Goal: Check status: Check status

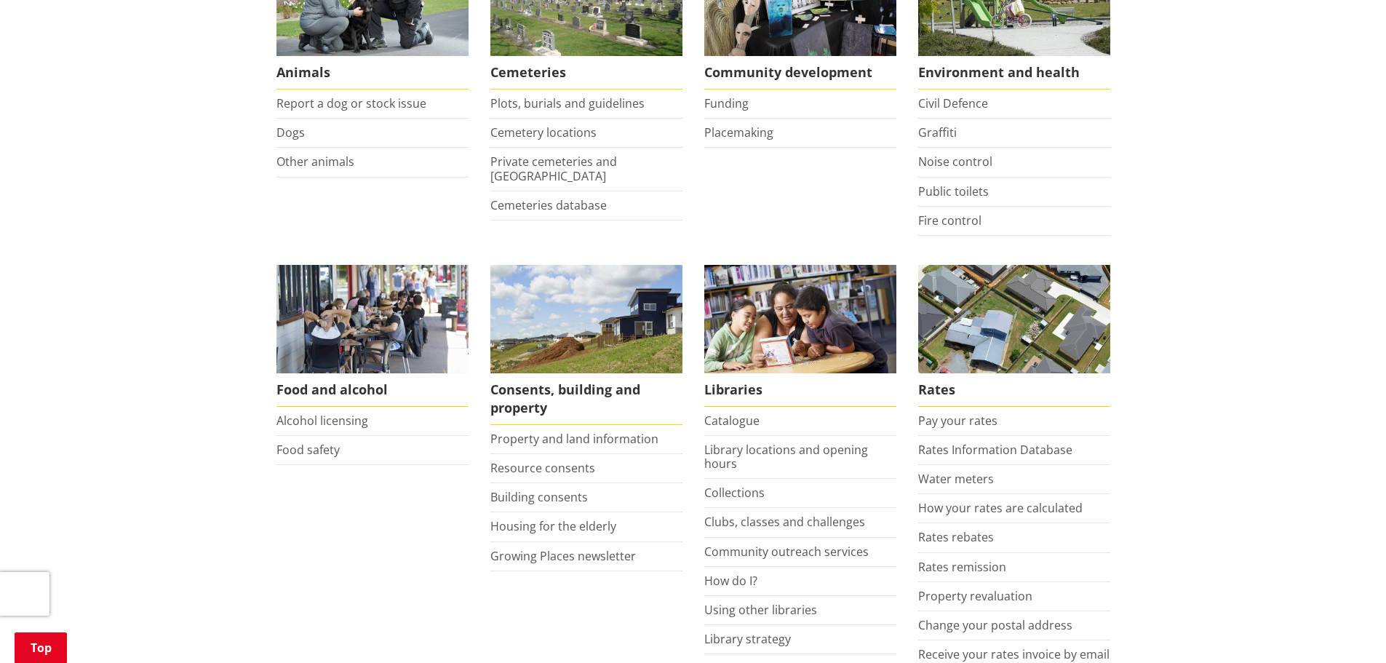
scroll to position [364, 0]
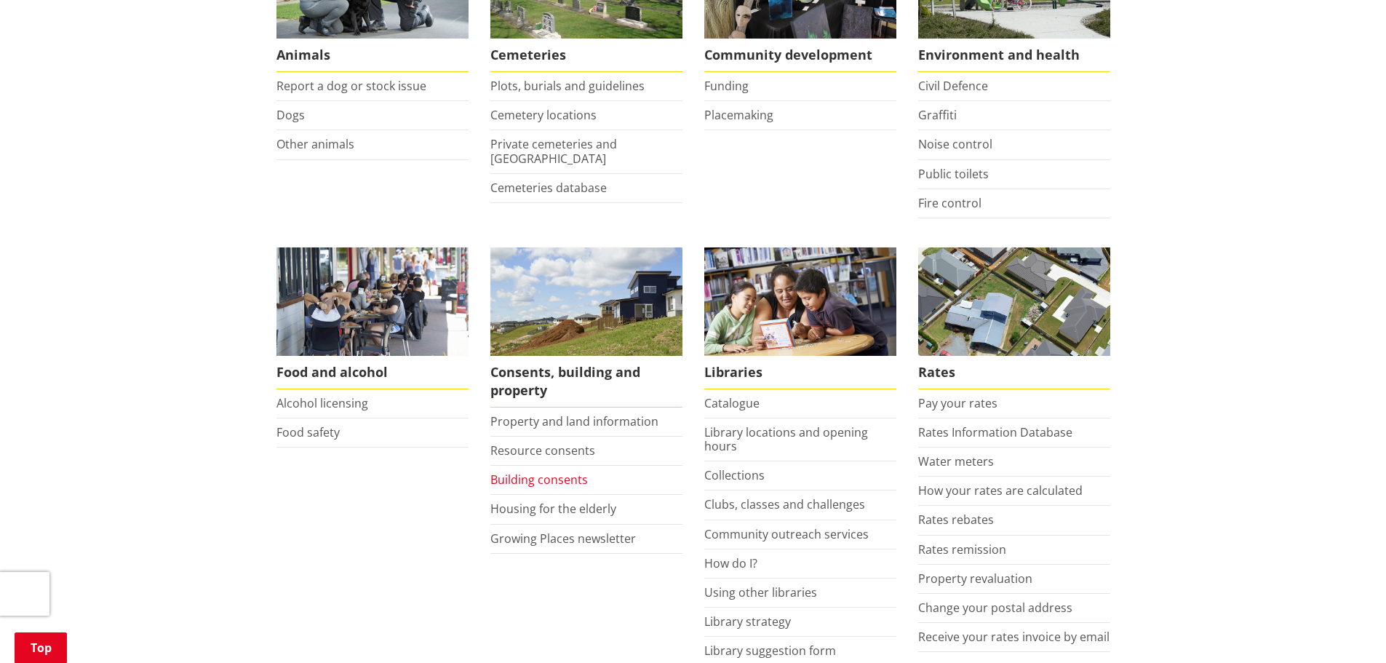
click at [509, 484] on link "Building consents" at bounding box center [540, 480] width 98 height 16
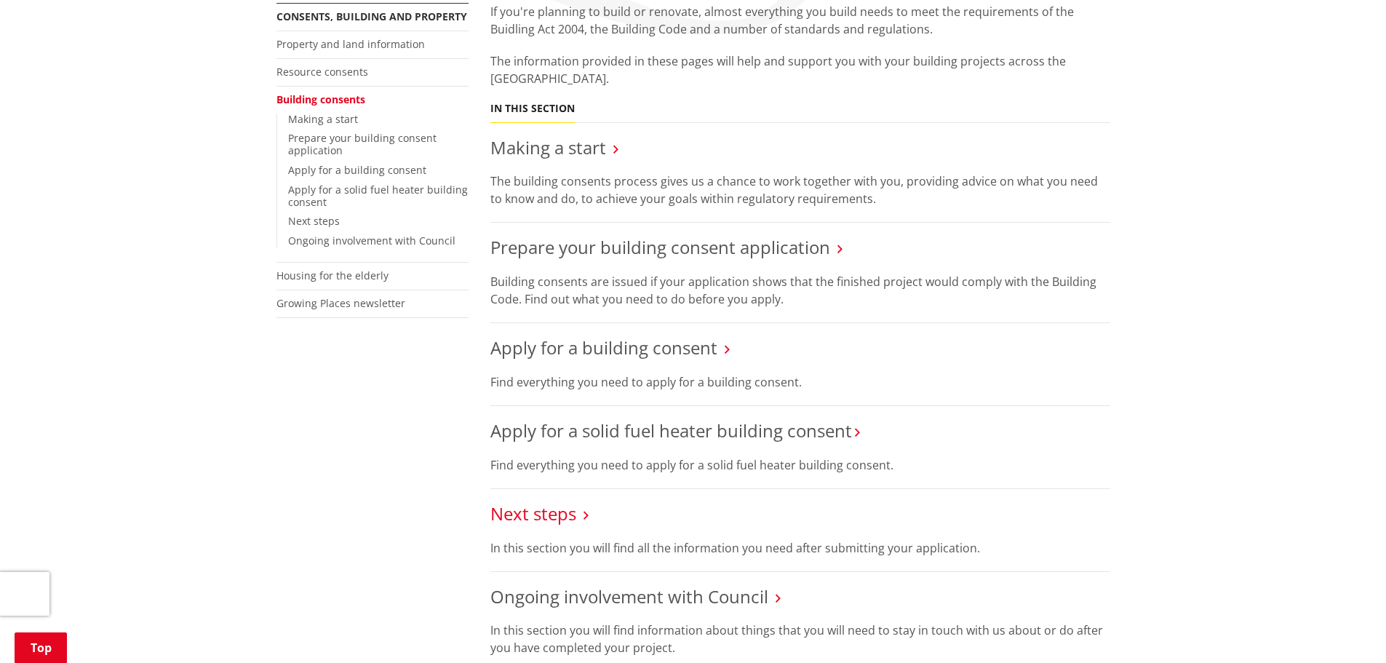
scroll to position [364, 0]
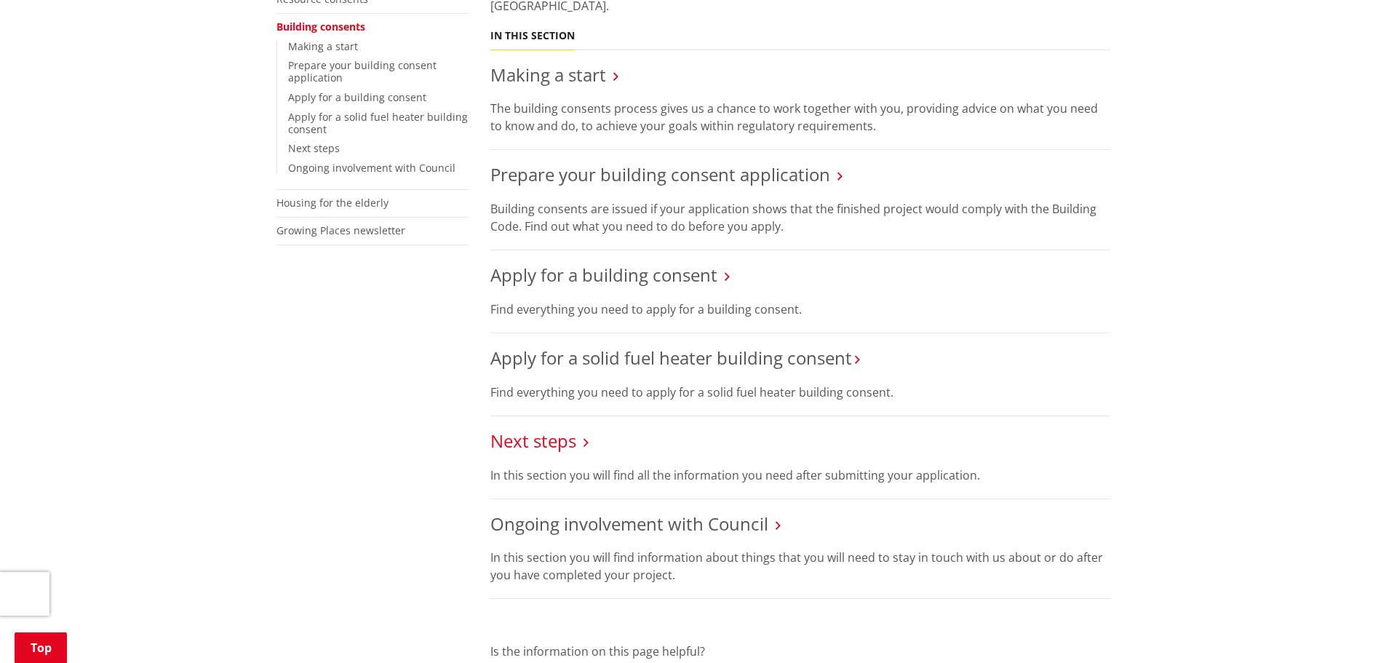
click at [549, 437] on link "Next steps" at bounding box center [534, 441] width 86 height 24
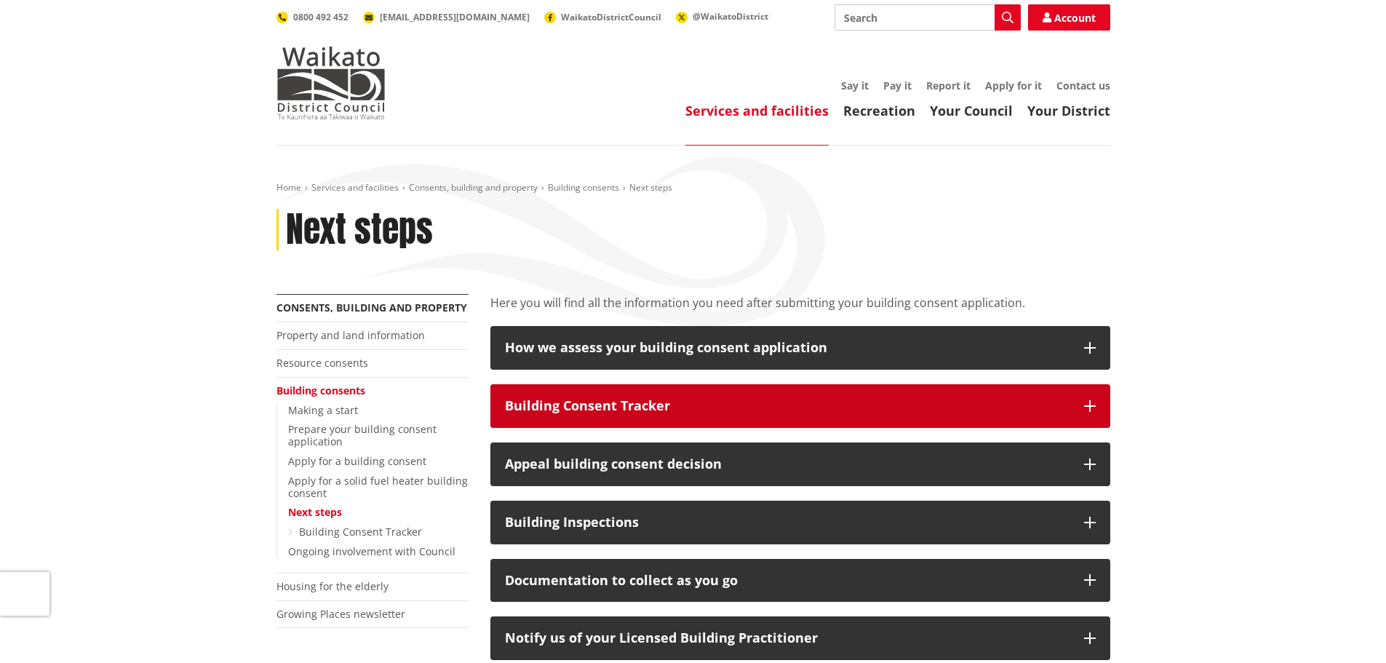
click at [635, 399] on div "Building Consent Tracker" at bounding box center [787, 406] width 565 height 15
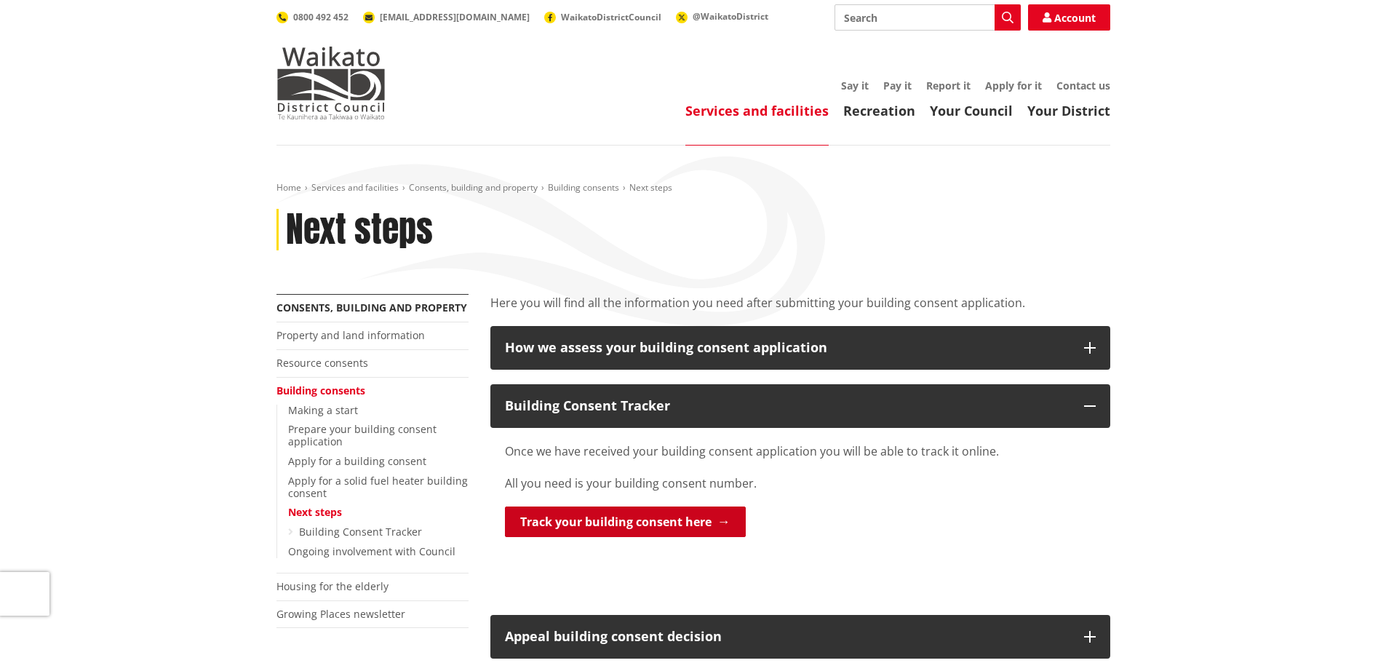
click at [610, 528] on link "Track your building consent here" at bounding box center [625, 522] width 241 height 31
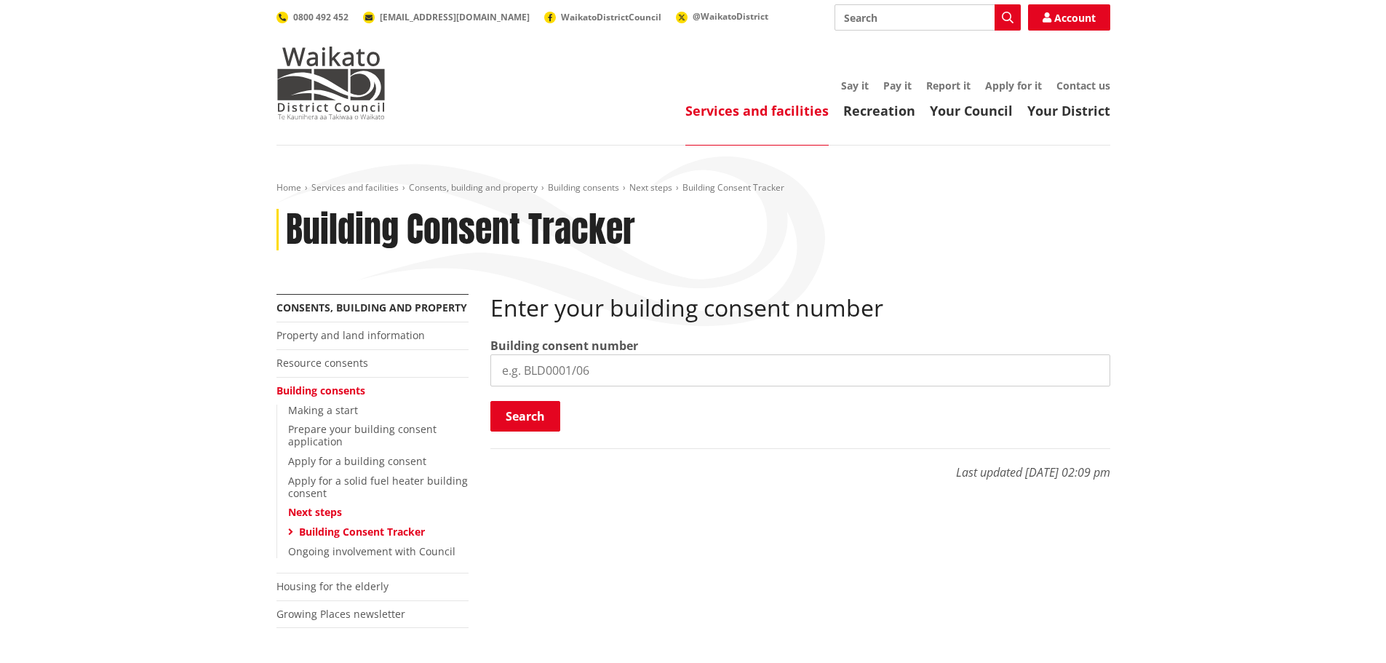
click at [558, 370] on input "search" at bounding box center [801, 370] width 620 height 32
type input "BLD0276/26"
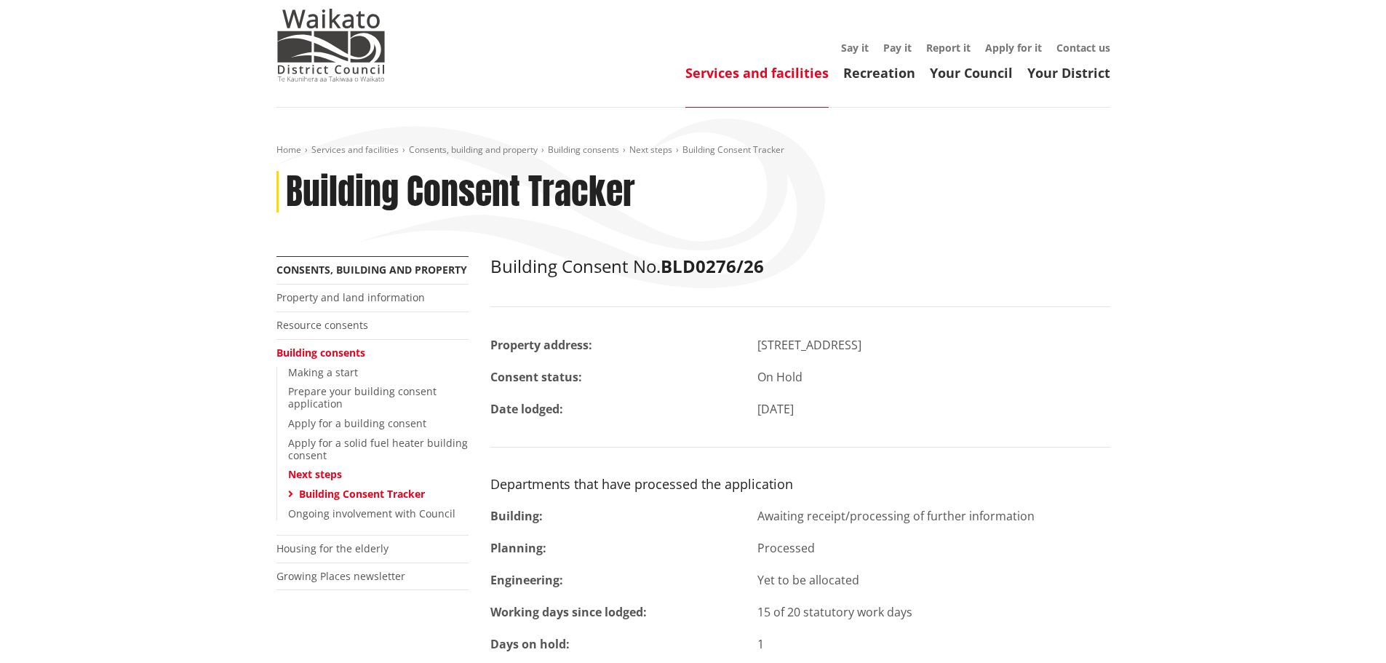
scroll to position [73, 0]
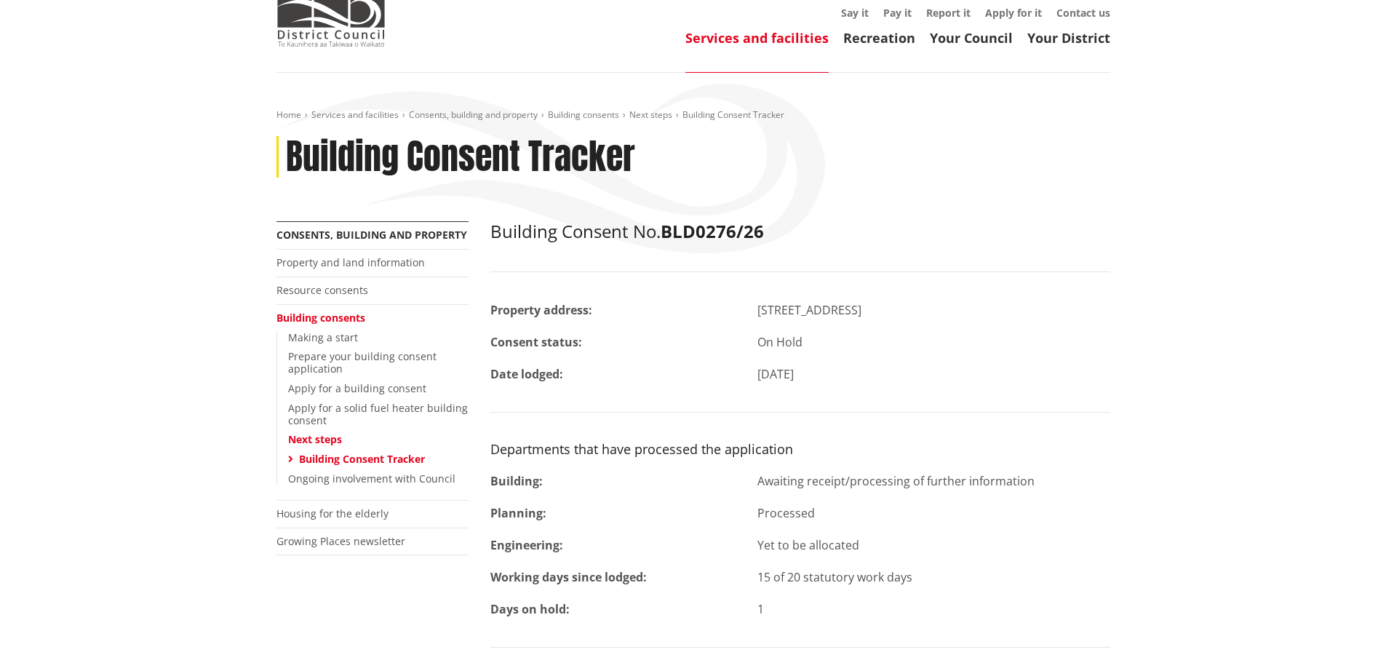
click at [332, 456] on link "Building Consent Tracker" at bounding box center [362, 459] width 126 height 14
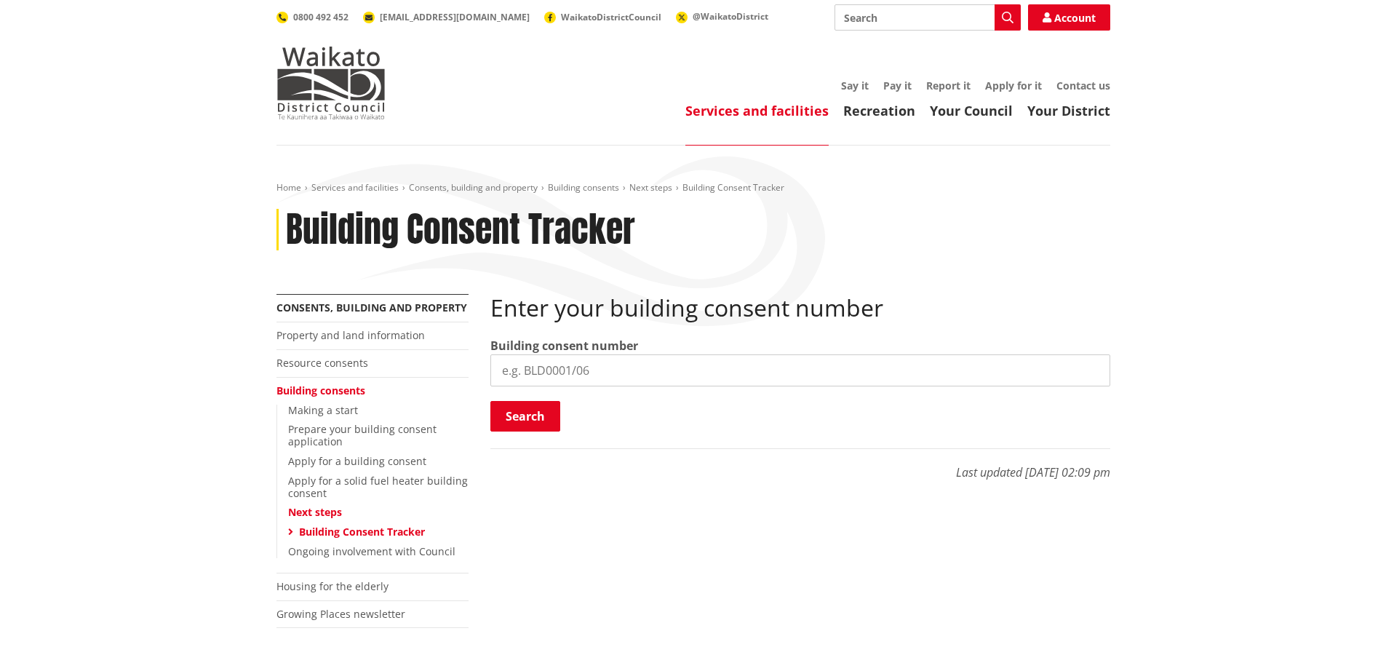
click at [558, 369] on input "search" at bounding box center [801, 370] width 620 height 32
type input "BLD0267/26"
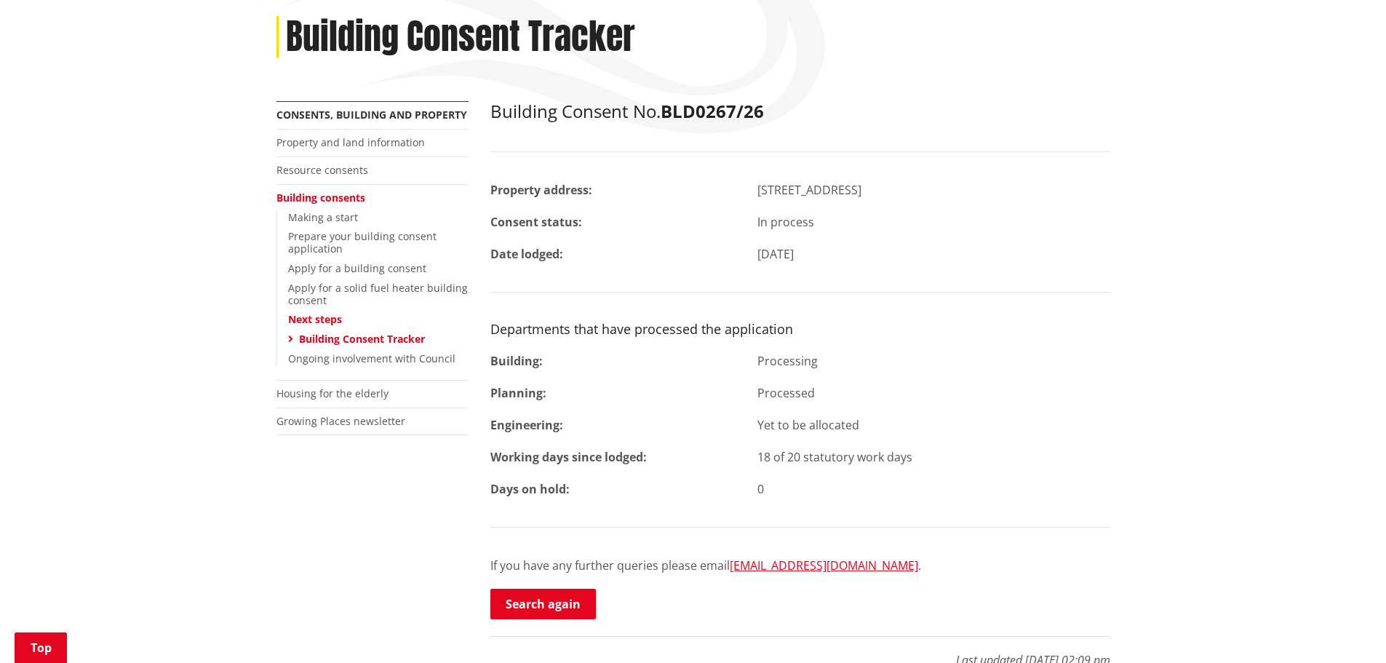
scroll to position [218, 0]
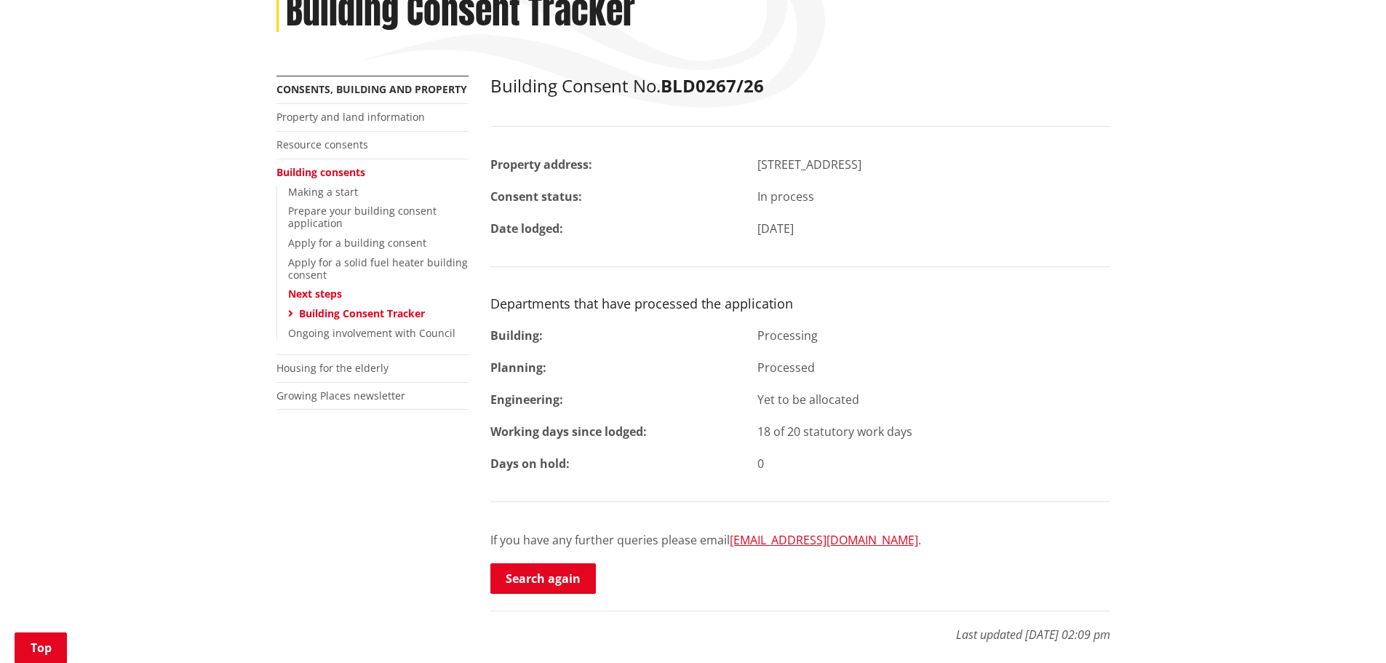
click at [348, 317] on link "Building Consent Tracker" at bounding box center [362, 313] width 126 height 14
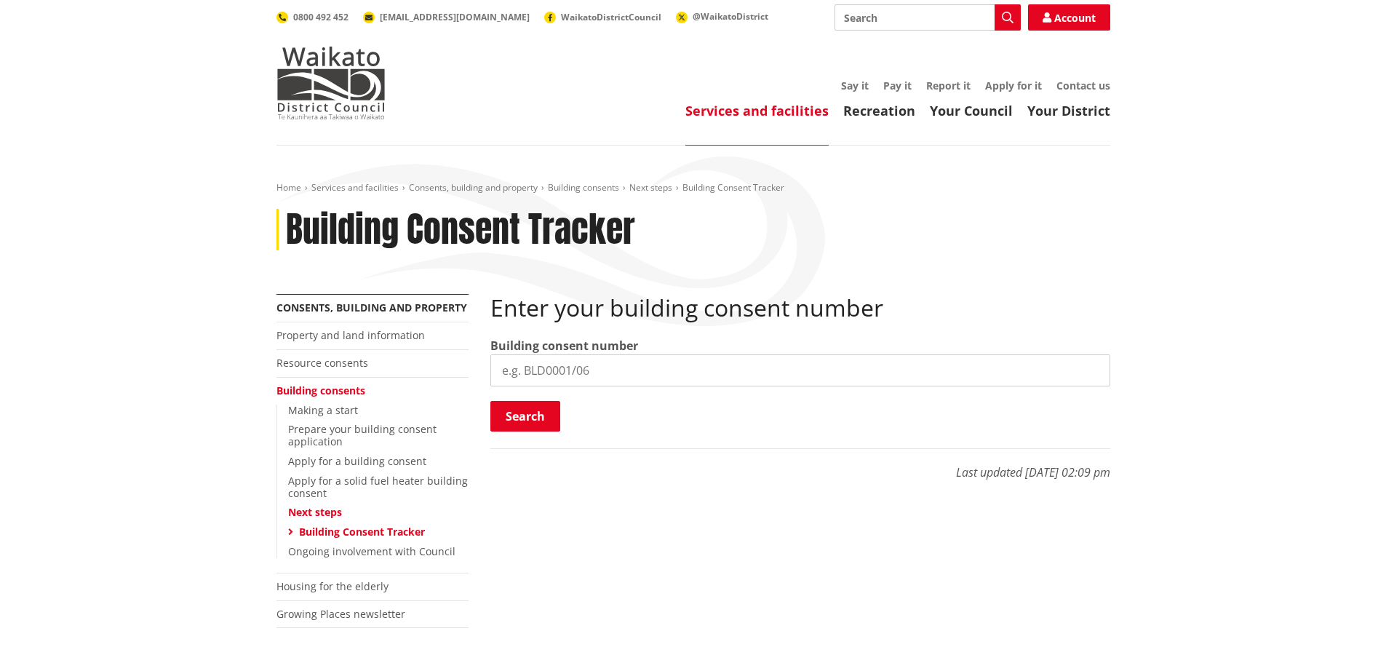
click at [597, 368] on input "search" at bounding box center [801, 370] width 620 height 32
type input "BLD0268/26"
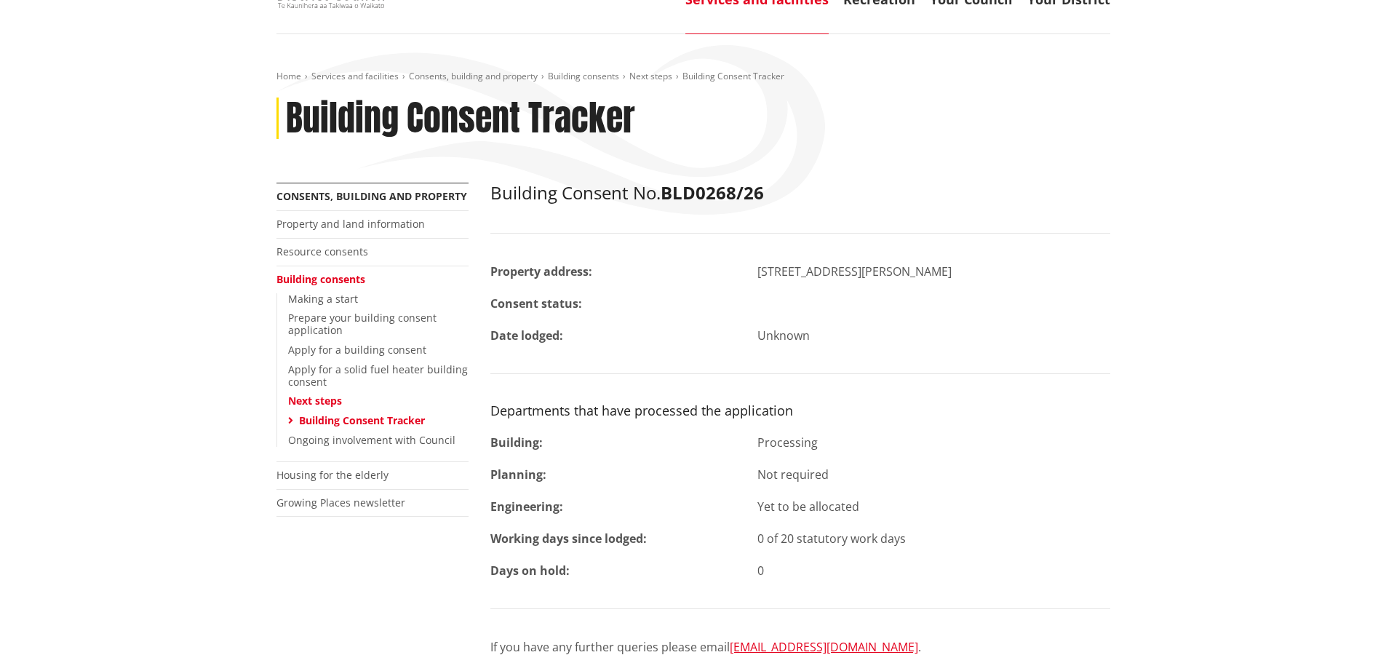
scroll to position [146, 0]
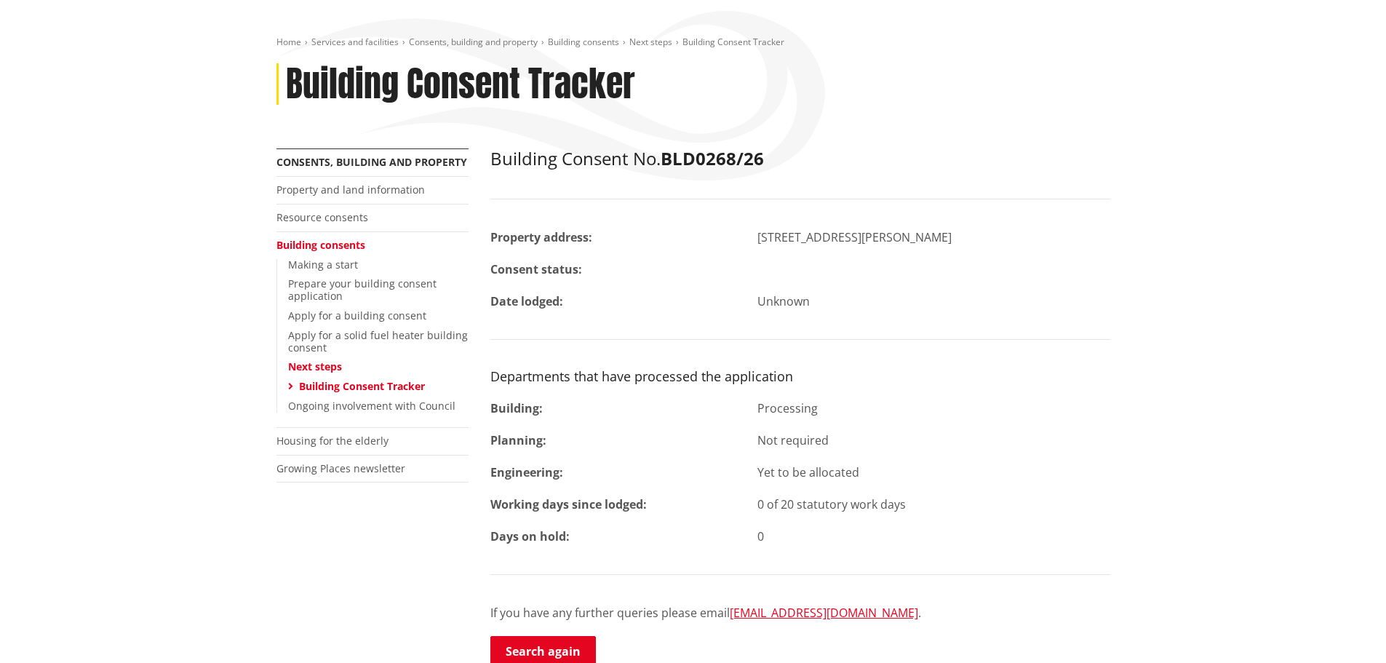
click at [377, 383] on link "Building Consent Tracker" at bounding box center [362, 386] width 126 height 14
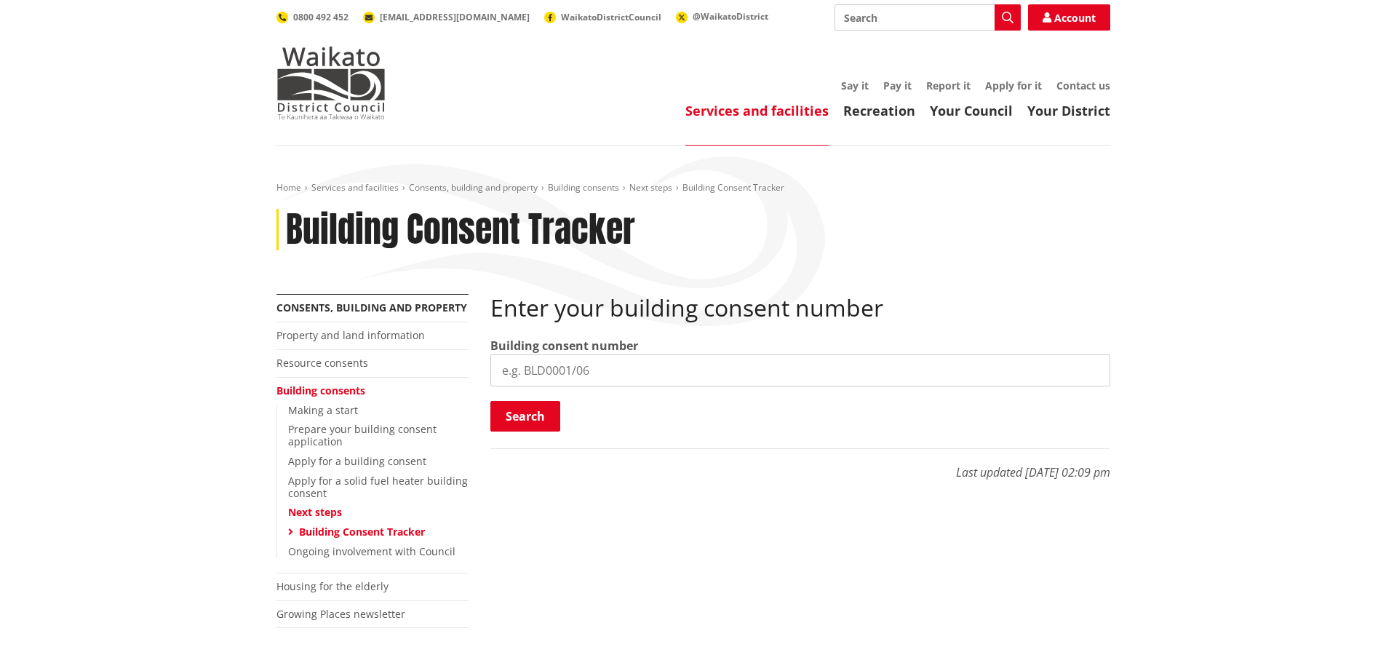
drag, startPoint x: 592, startPoint y: 365, endPoint x: 522, endPoint y: 372, distance: 70.9
click at [522, 372] on input "search" at bounding box center [801, 370] width 620 height 32
type input "BLD0268/26"
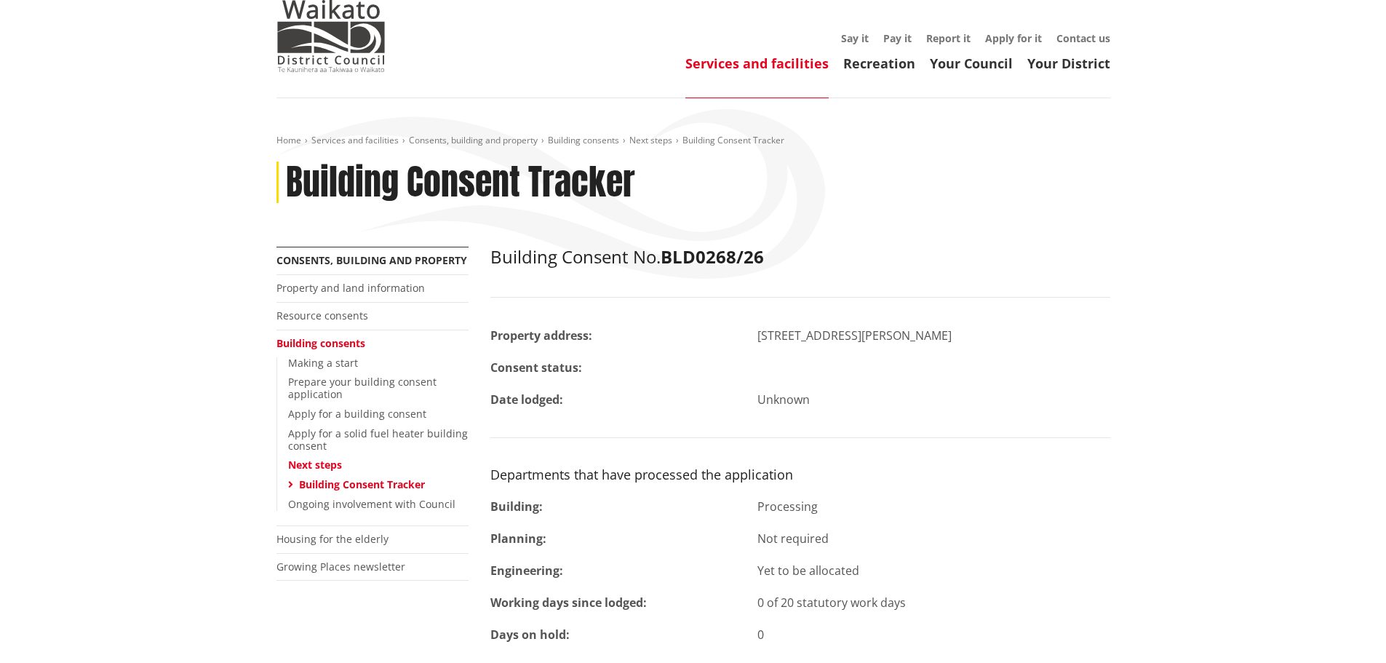
scroll to position [73, 0]
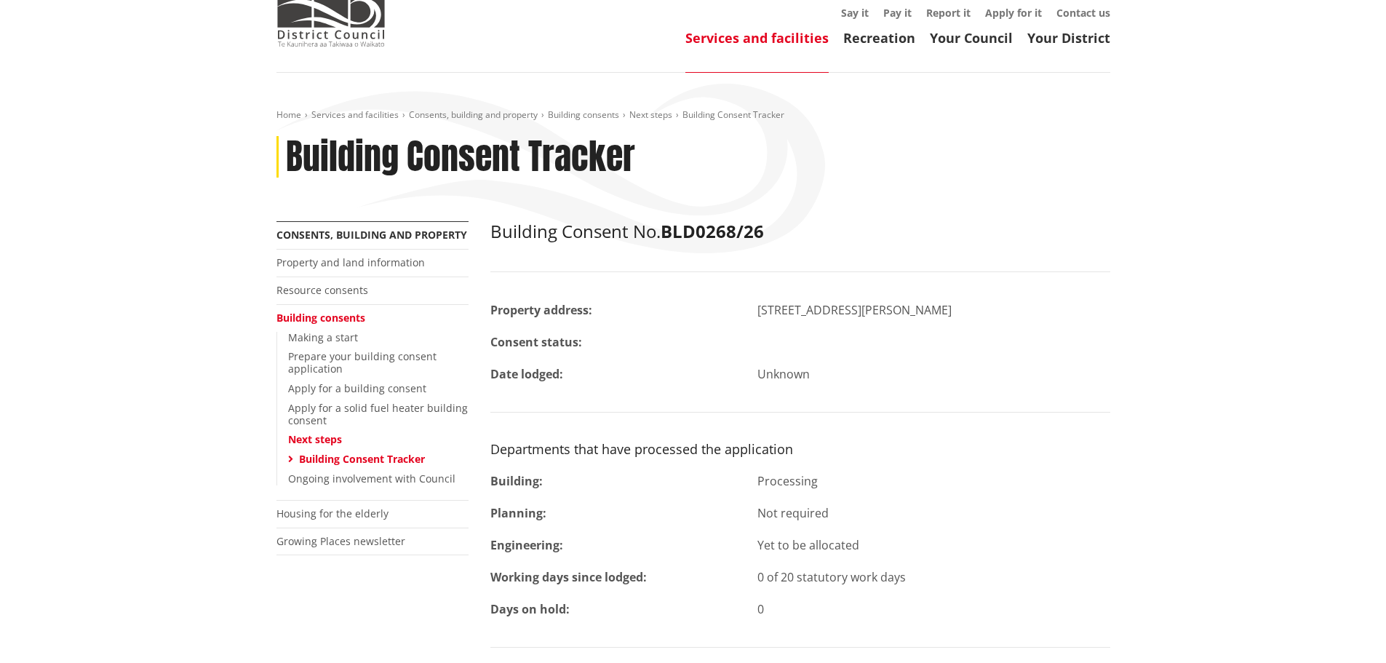
click at [397, 457] on link "Building Consent Tracker" at bounding box center [362, 459] width 126 height 14
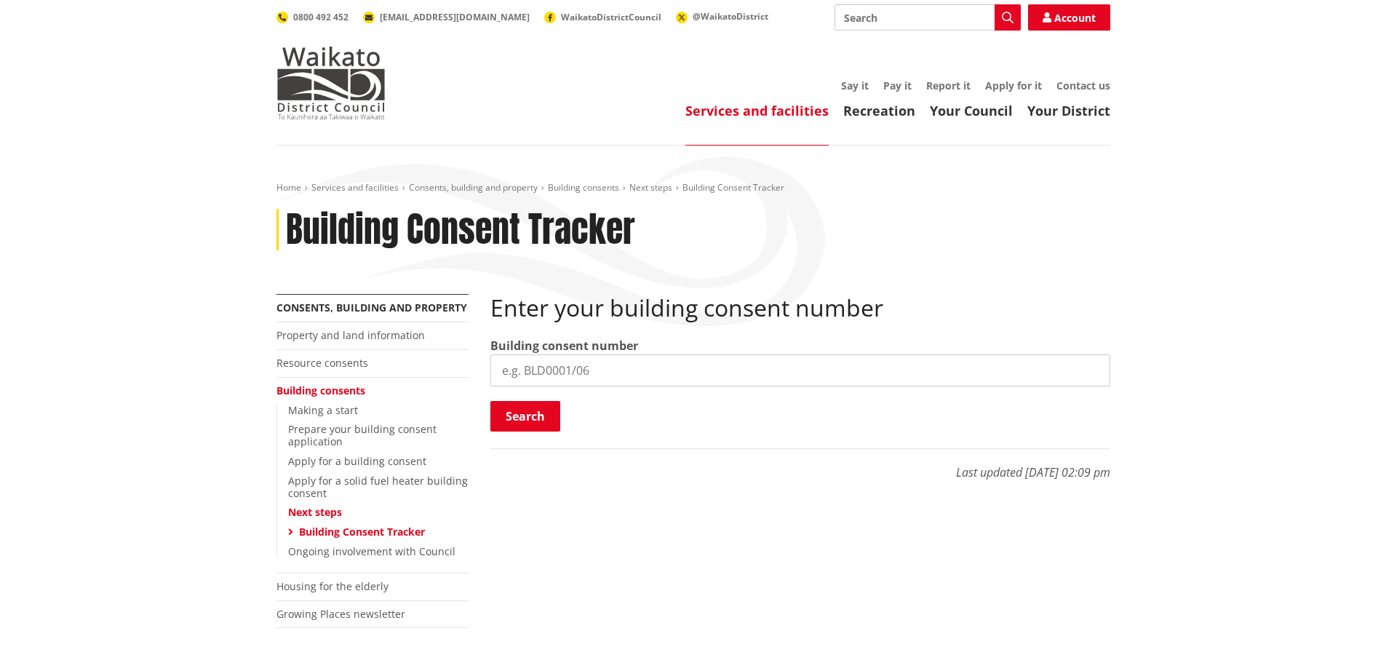
click at [560, 378] on input "search" at bounding box center [801, 370] width 620 height 32
type input "BLD0266/26"
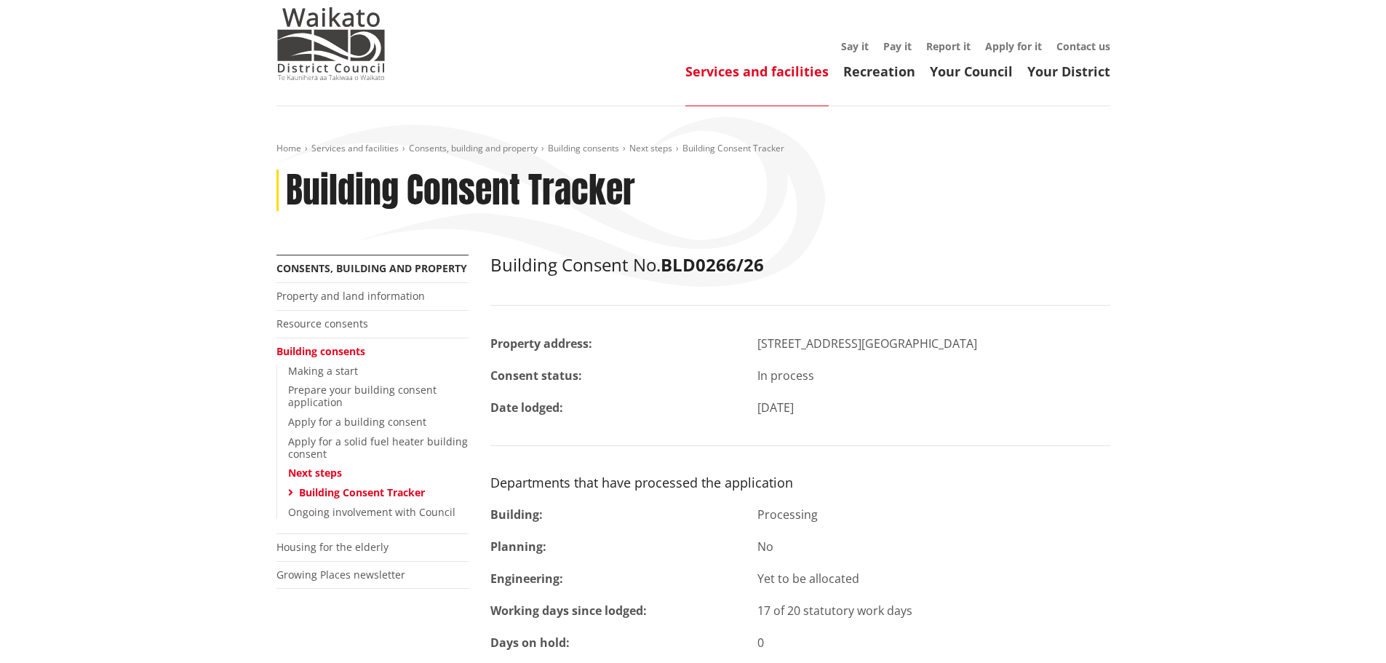
scroll to position [73, 0]
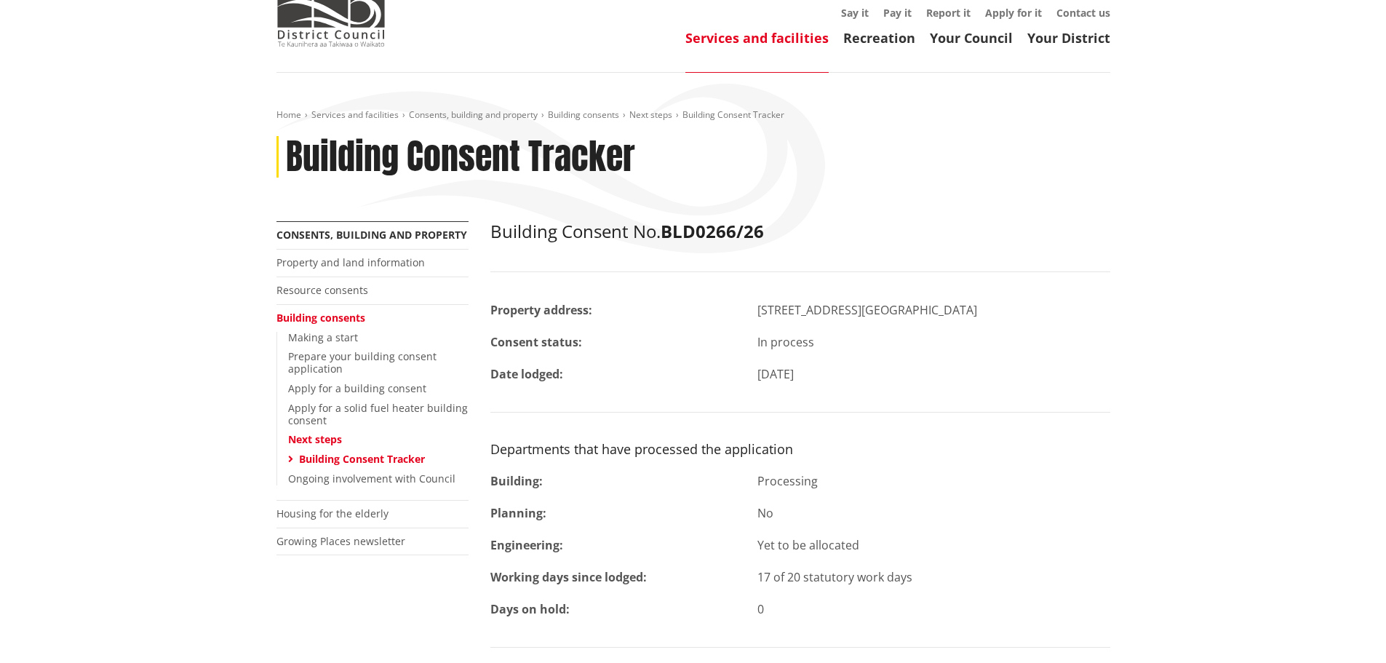
click at [376, 456] on link "Building Consent Tracker" at bounding box center [362, 459] width 126 height 14
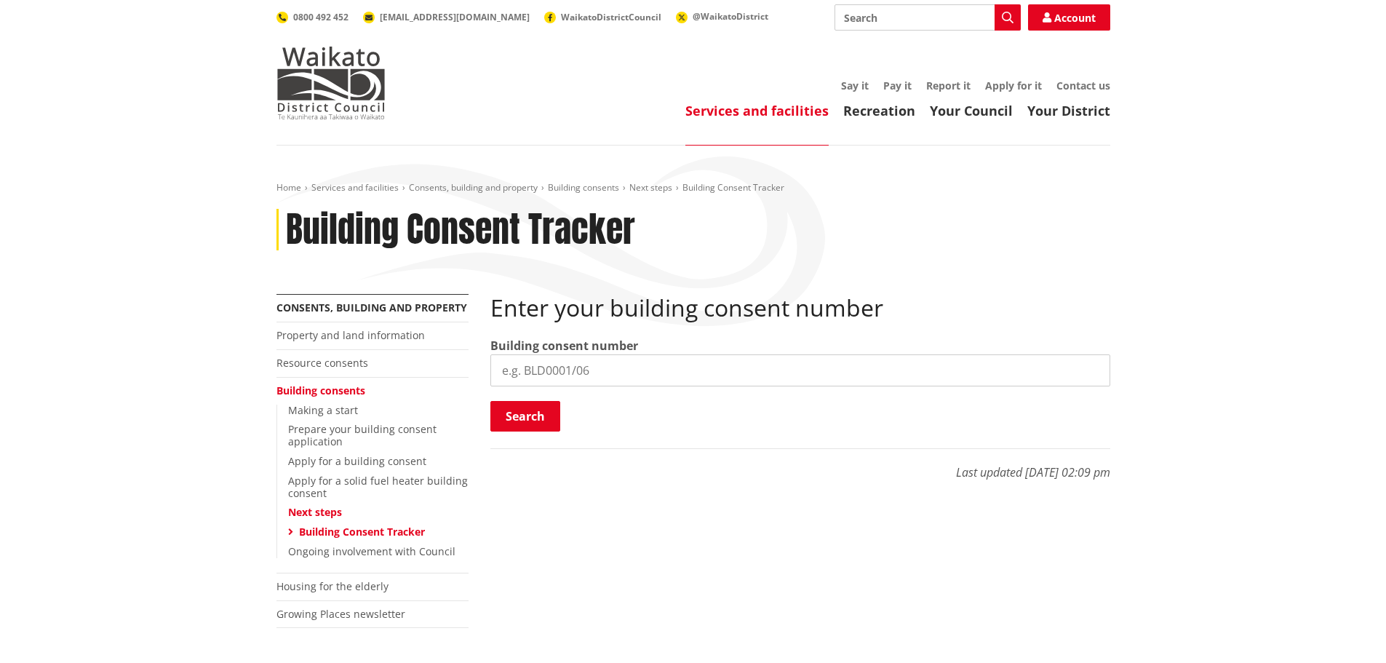
click at [578, 365] on input "search" at bounding box center [801, 370] width 620 height 32
type input "BLD0269/26"
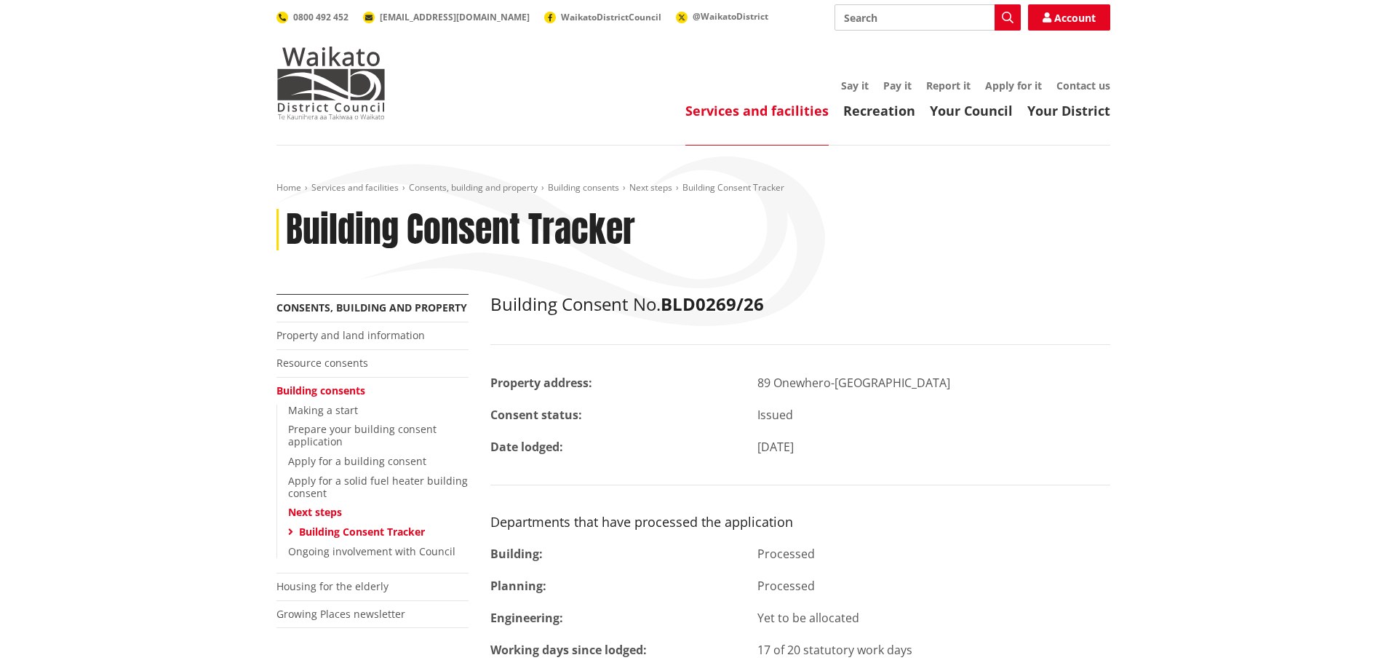
scroll to position [73, 0]
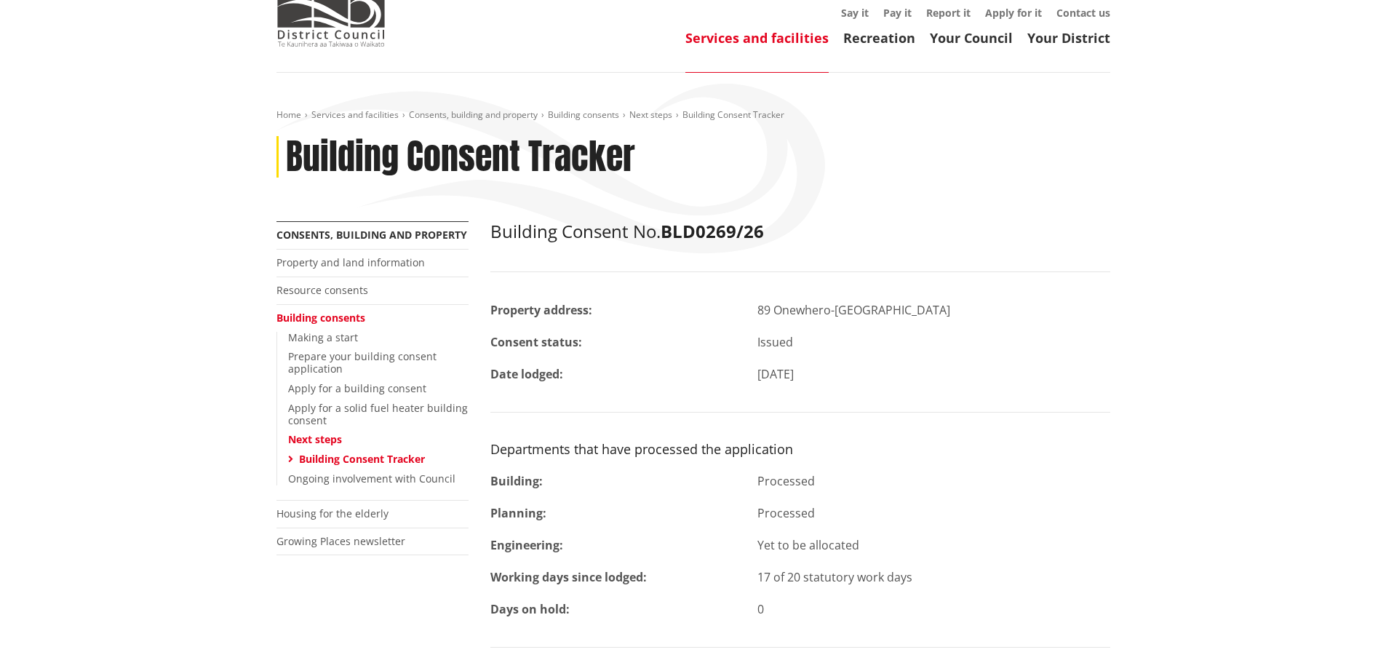
click at [359, 459] on link "Building Consent Tracker" at bounding box center [362, 459] width 126 height 14
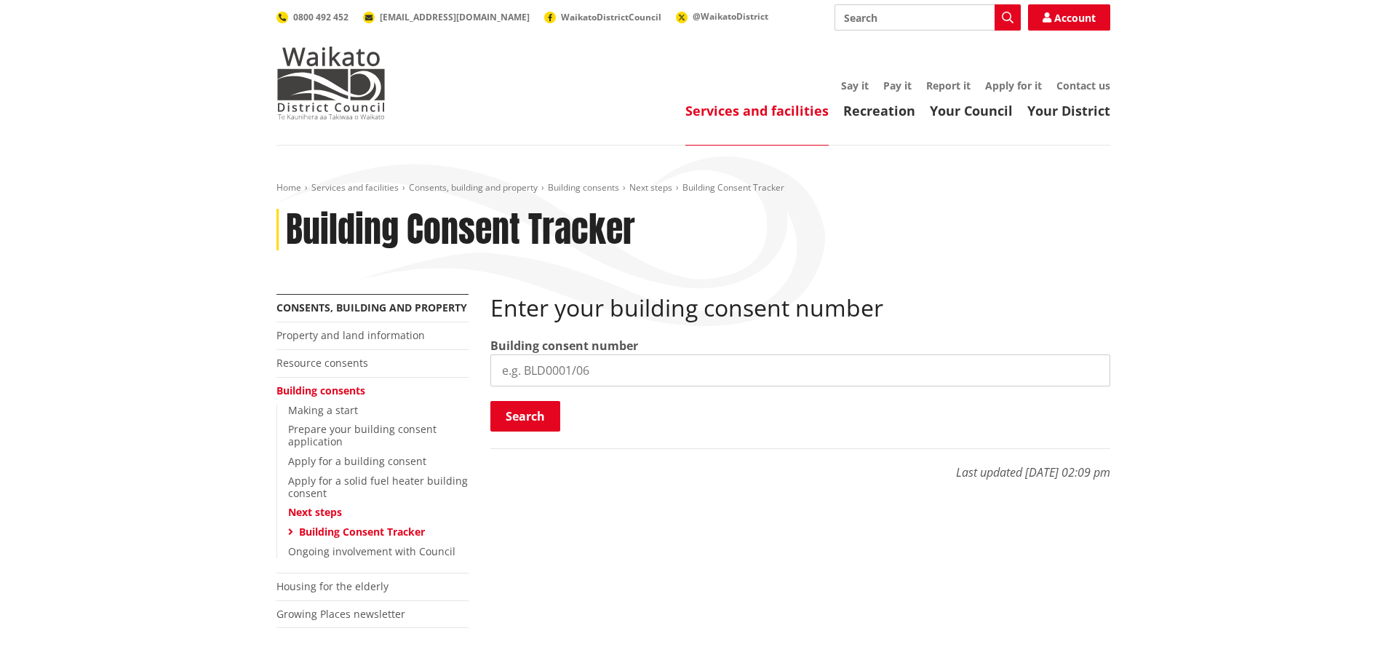
click at [555, 364] on input "search" at bounding box center [801, 370] width 620 height 32
type input "BLD0270/26"
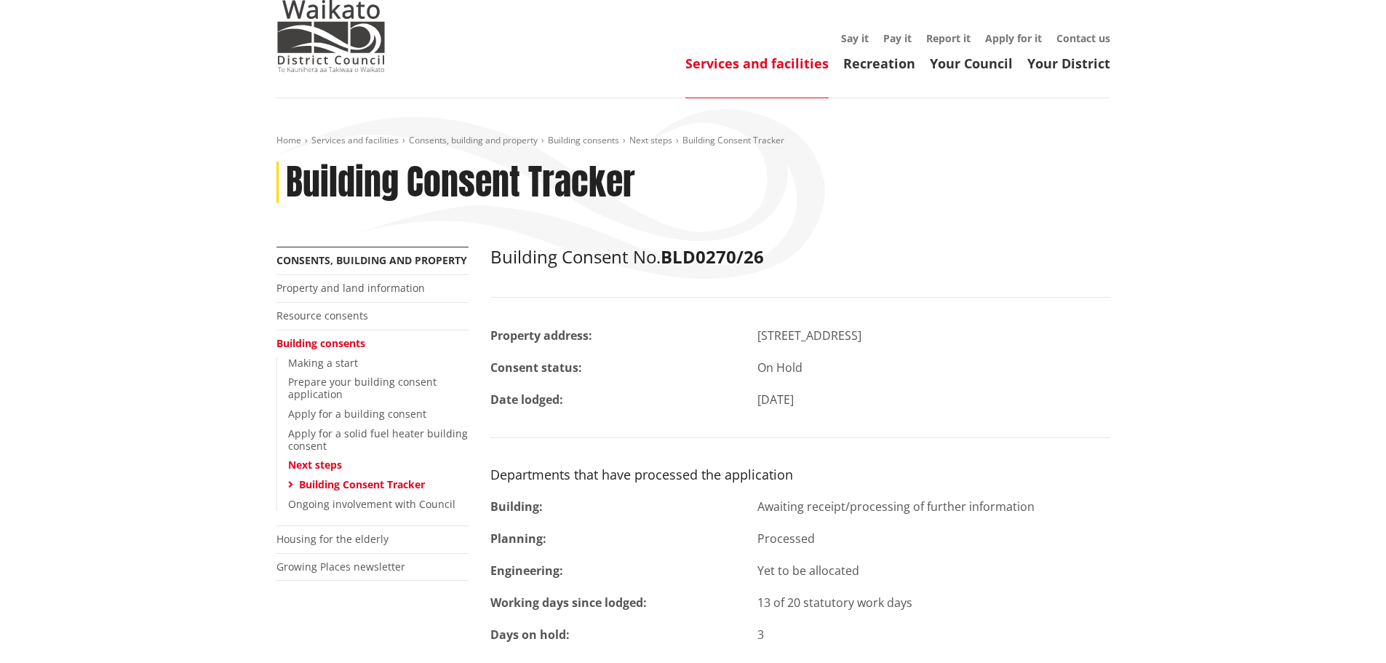
scroll to position [73, 0]
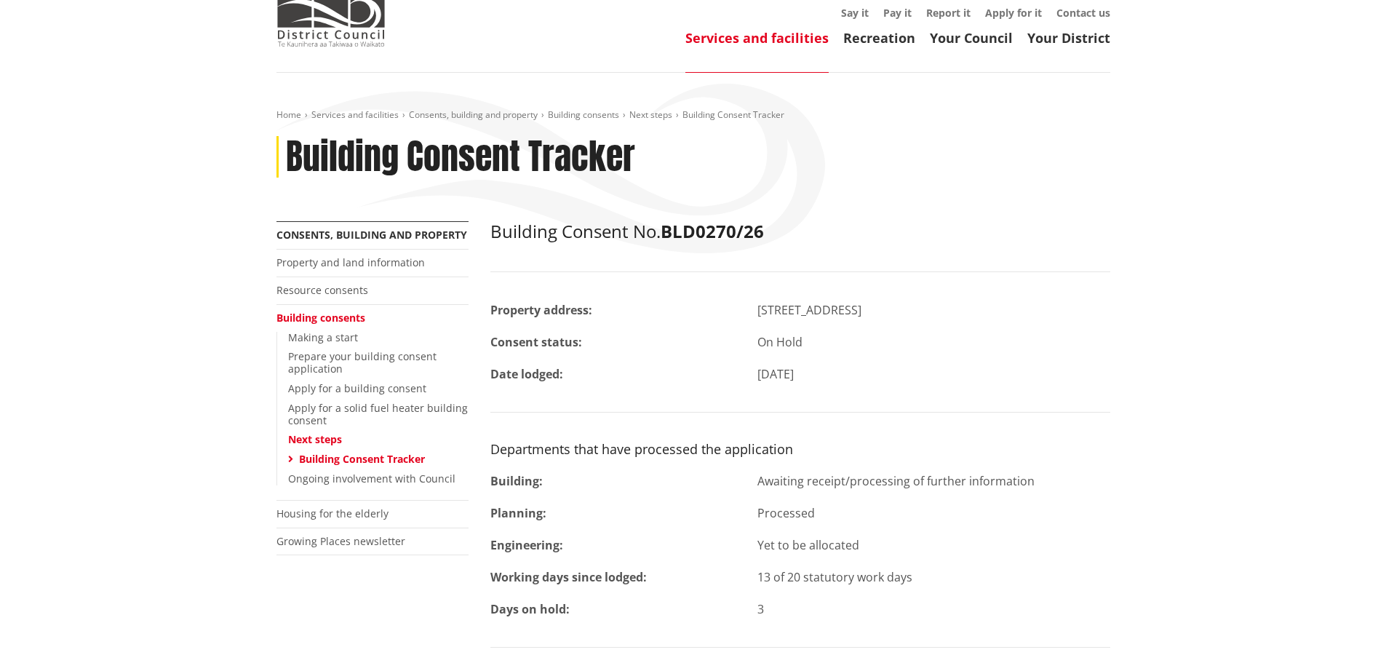
click at [328, 450] on li "Next steps Building Consent Tracker" at bounding box center [378, 450] width 180 height 32
click at [328, 453] on link "Building Consent Tracker" at bounding box center [362, 459] width 126 height 14
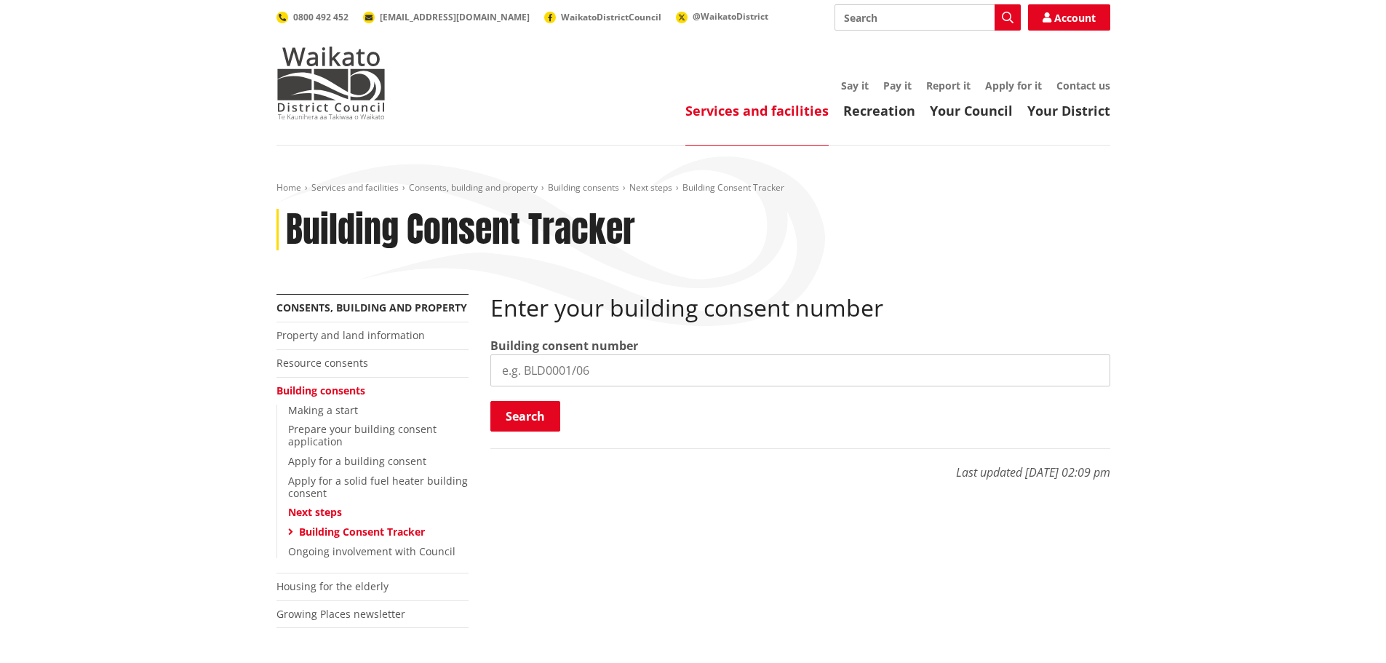
click at [600, 374] on input "search" at bounding box center [801, 370] width 620 height 32
type input "BLD0267/26"
click at [520, 413] on button "Search" at bounding box center [526, 416] width 70 height 31
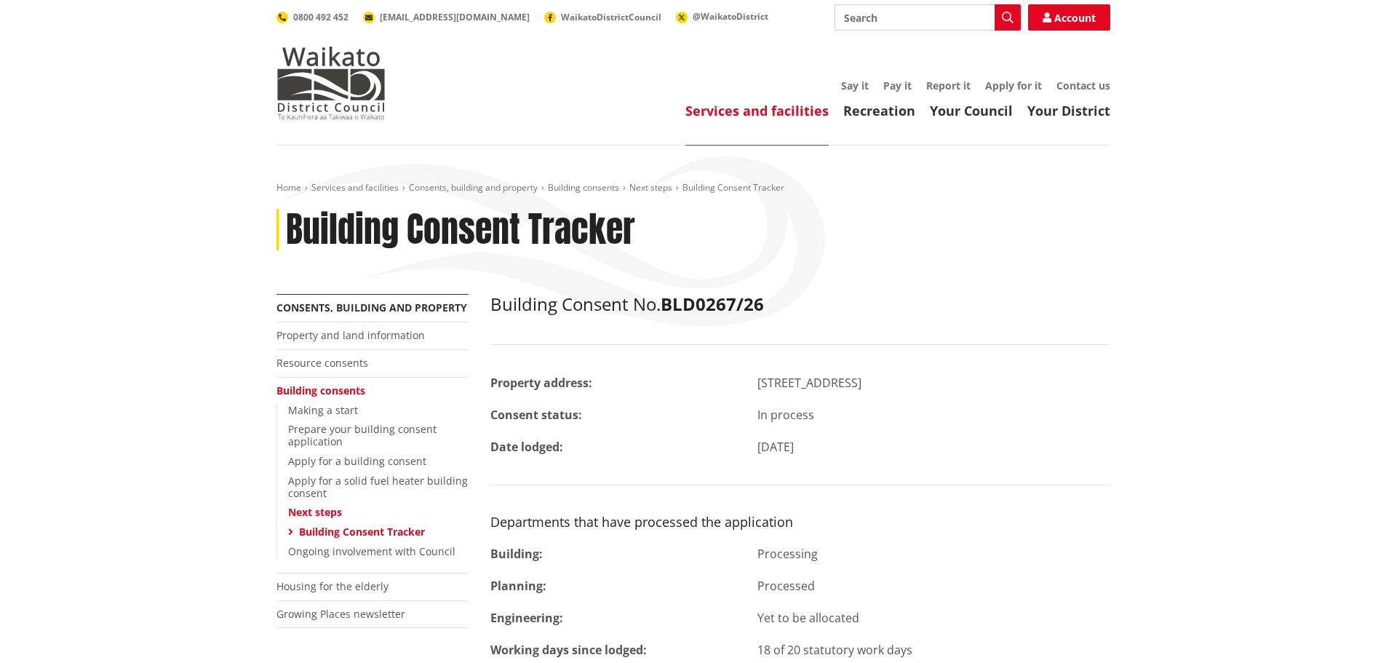
scroll to position [73, 0]
